Goal: Entertainment & Leisure: Consume media (video, audio)

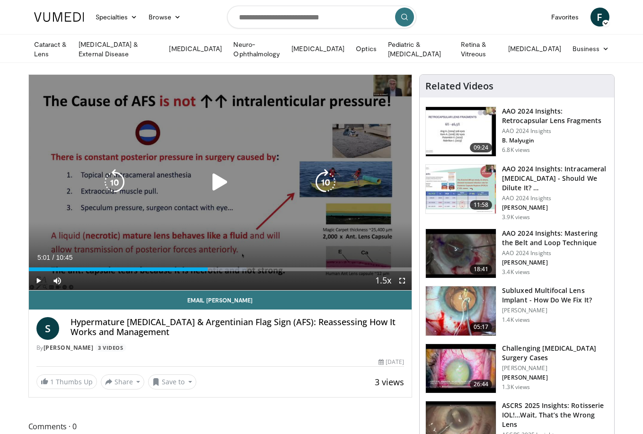
click at [217, 178] on icon "Video Player" at bounding box center [220, 182] width 26 height 26
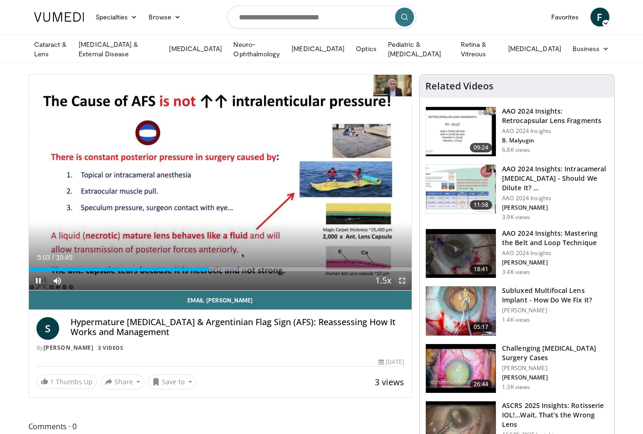
click at [401, 278] on span "Video Player" at bounding box center [401, 280] width 19 height 19
